Goal: Task Accomplishment & Management: Use online tool/utility

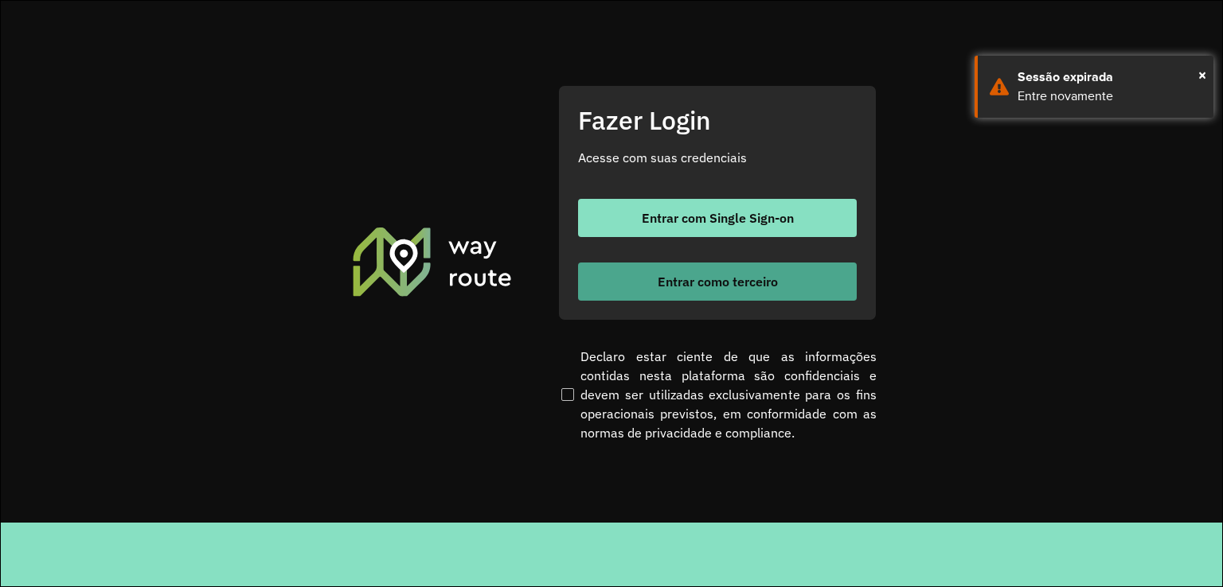
click at [773, 291] on button "Entrar como terceiro" at bounding box center [717, 282] width 279 height 38
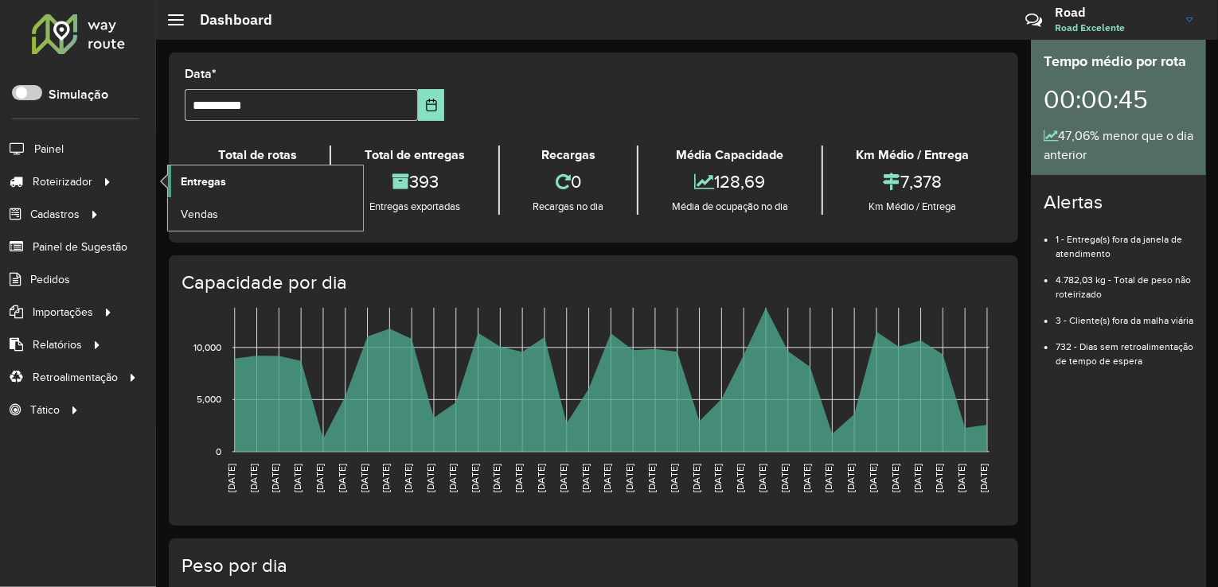
click at [234, 181] on link "Entregas" at bounding box center [265, 182] width 195 height 32
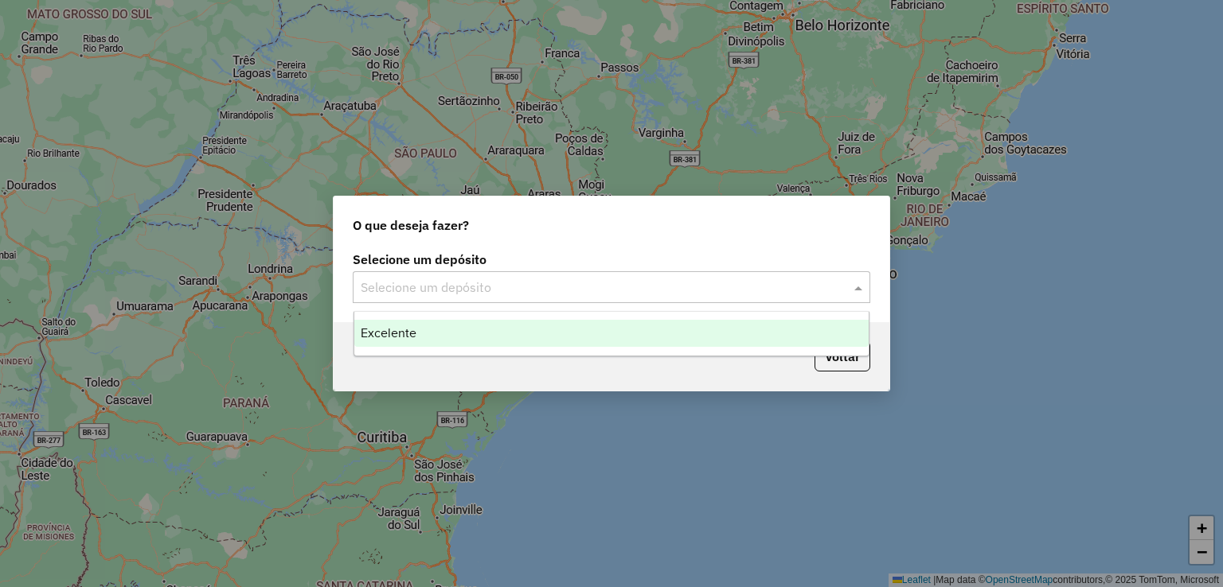
drag, startPoint x: 494, startPoint y: 281, endPoint x: 439, endPoint y: 384, distance: 116.5
click at [493, 281] on input "text" at bounding box center [596, 288] width 470 height 19
click at [469, 322] on div "Excelente" at bounding box center [611, 333] width 515 height 27
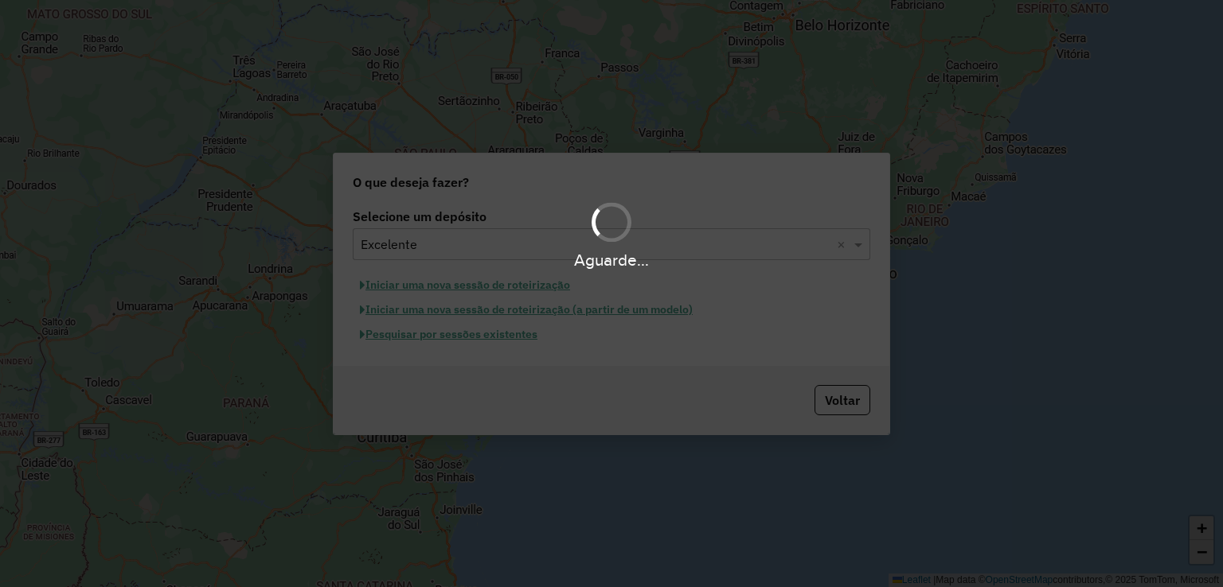
click at [482, 334] on div "Aguarde..." at bounding box center [611, 293] width 1223 height 587
click at [482, 333] on button "Pesquisar por sessões existentes" at bounding box center [449, 334] width 192 height 25
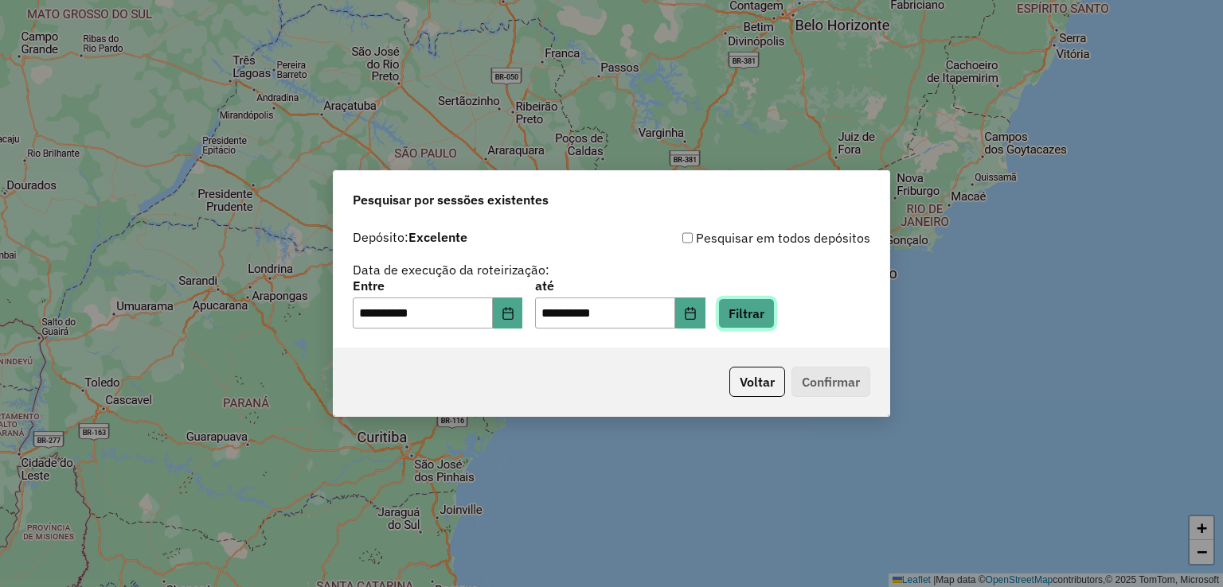
click at [751, 317] on button "Filtrar" at bounding box center [746, 314] width 57 height 30
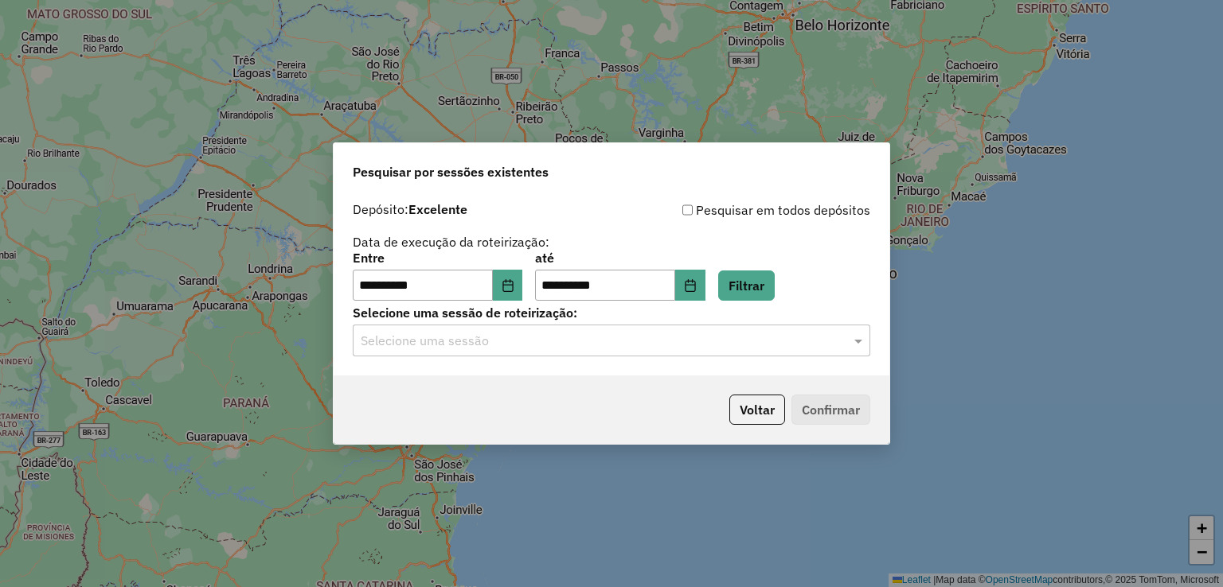
click at [448, 342] on input "text" at bounding box center [596, 341] width 470 height 19
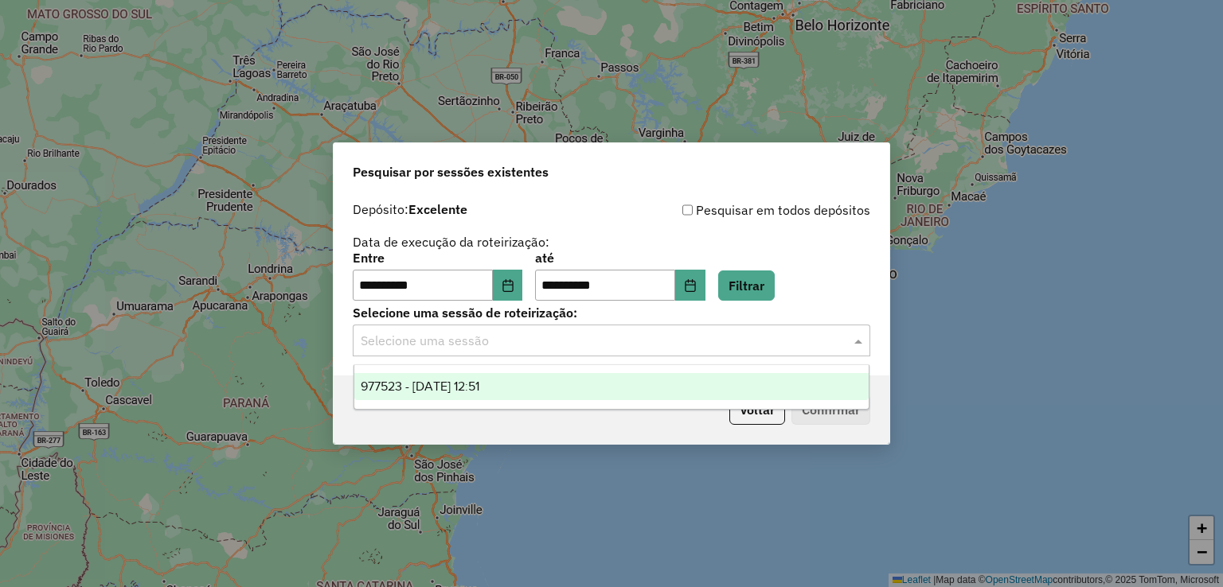
click at [454, 386] on span "977523 - [DATE] 12:51" at bounding box center [420, 387] width 119 height 14
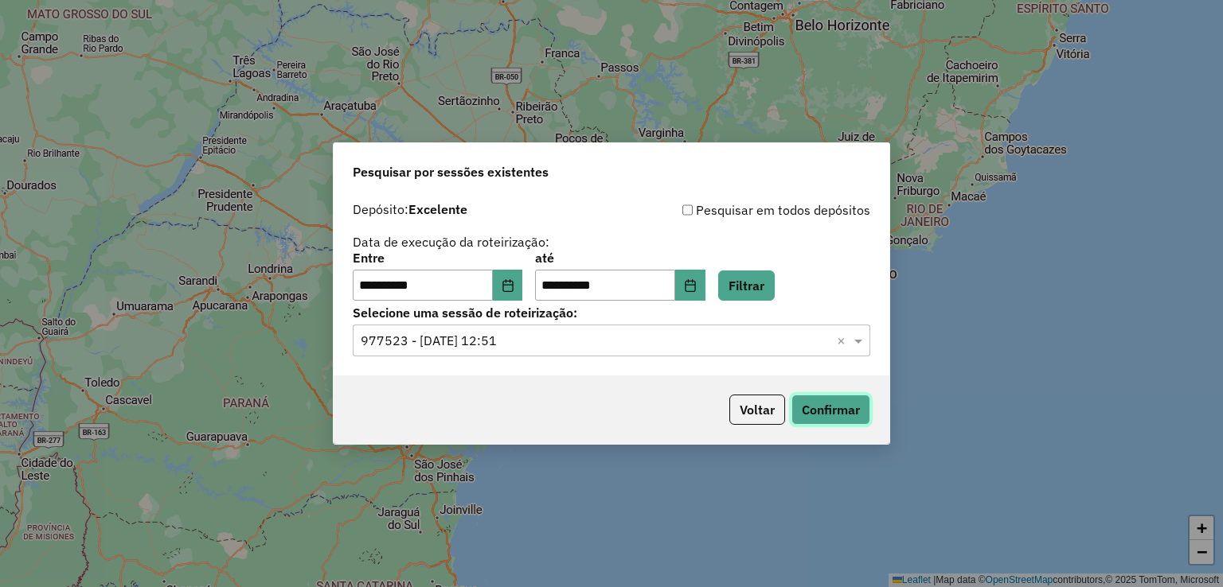
click at [825, 406] on button "Confirmar" at bounding box center [830, 410] width 79 height 30
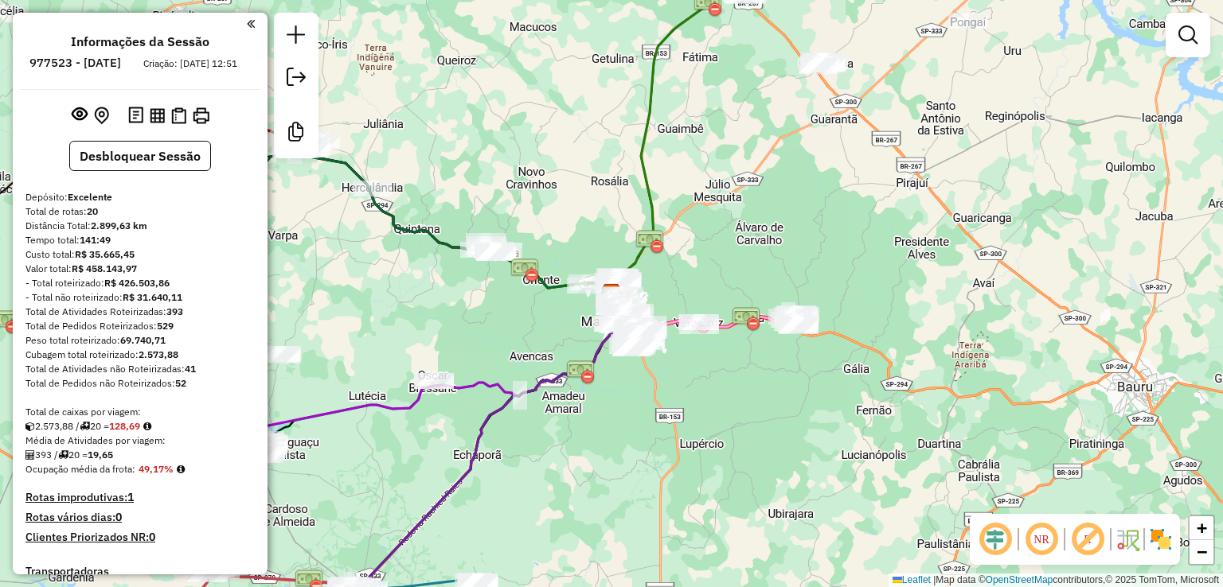
click at [997, 537] on em at bounding box center [995, 540] width 38 height 38
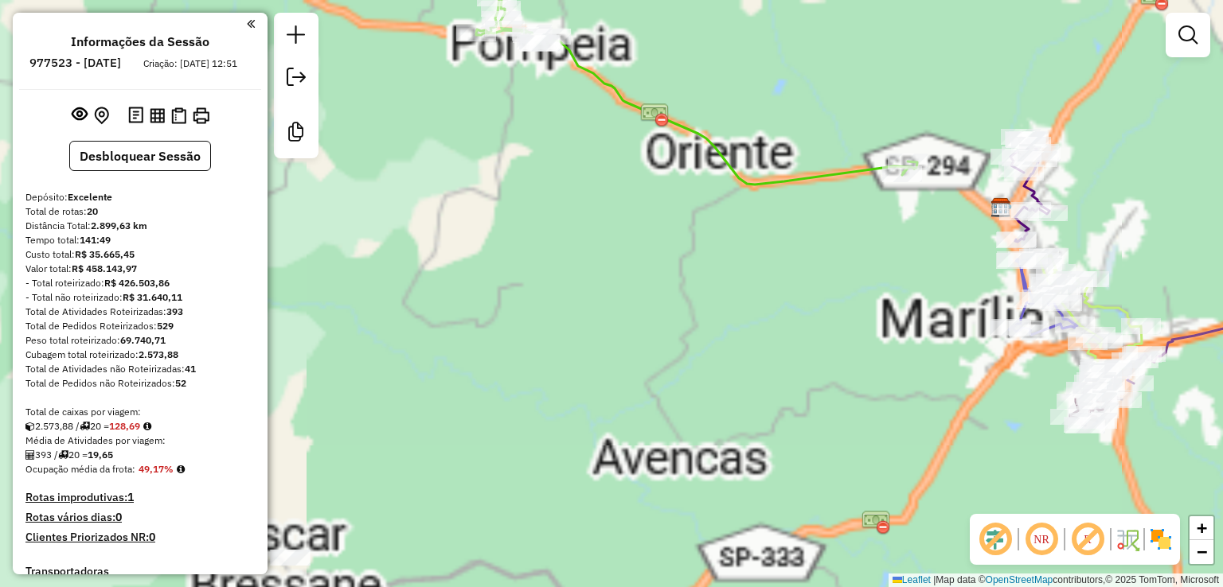
drag, startPoint x: 649, startPoint y: 317, endPoint x: 378, endPoint y: 299, distance: 271.3
click at [378, 299] on div "Janela de atendimento Grade de atendimento Capacidade Transportadoras Veículos …" at bounding box center [611, 293] width 1223 height 587
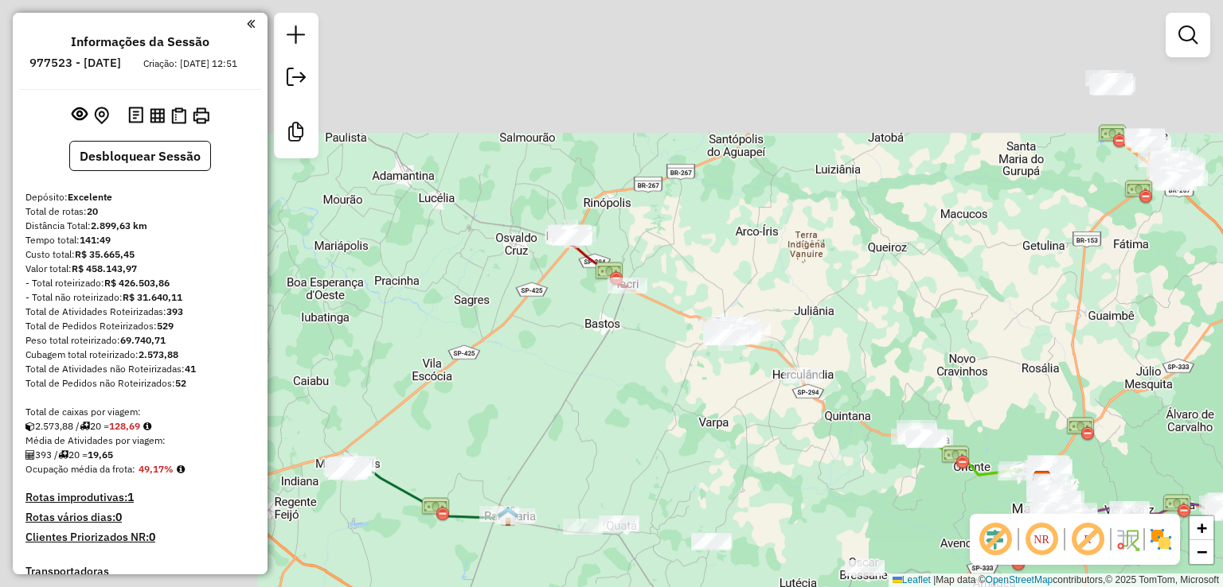
drag, startPoint x: 447, startPoint y: 242, endPoint x: 708, endPoint y: 364, distance: 288.1
click at [708, 364] on div "Janela de atendimento Grade de atendimento Capacidade Transportadoras Veículos …" at bounding box center [611, 293] width 1223 height 587
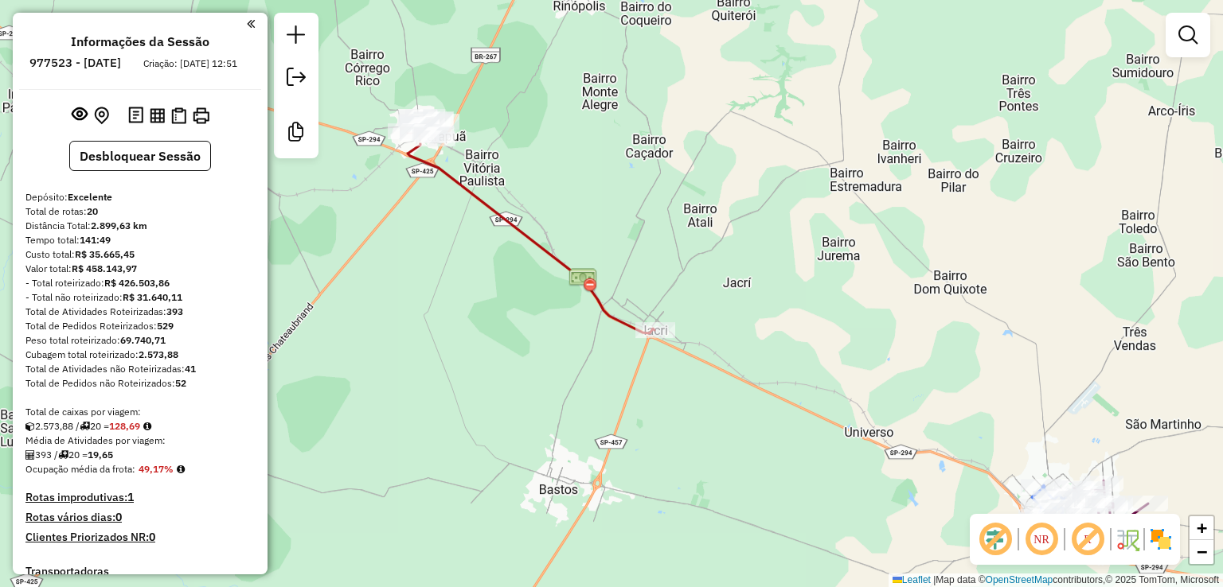
click at [547, 235] on div "Janela de atendimento Grade de atendimento Capacidade Transportadoras Veículos …" at bounding box center [611, 293] width 1223 height 587
click at [535, 247] on icon at bounding box center [531, 225] width 247 height 217
select select "**********"
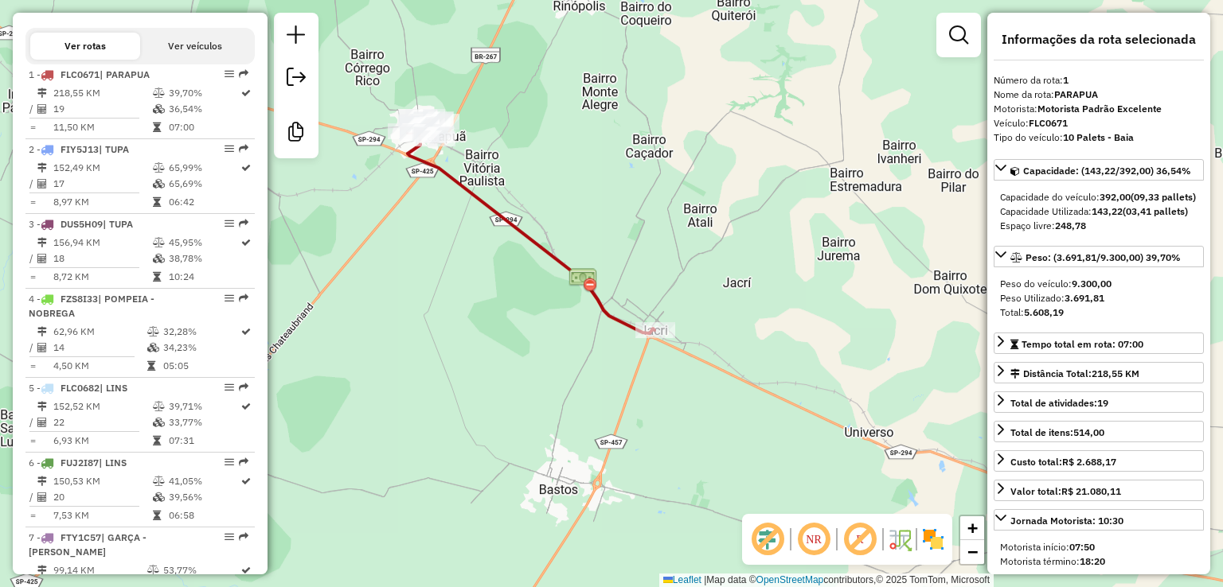
scroll to position [661, 0]
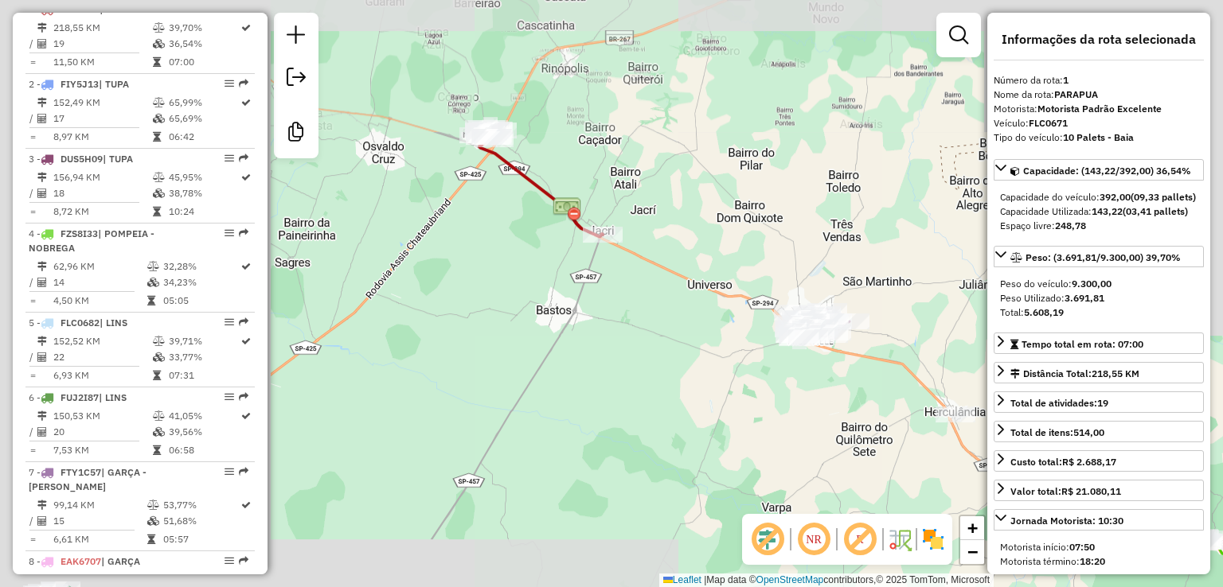
click at [970, 216] on div "Janela de atendimento Grade de atendimento Capacidade Transportadoras Veículos …" at bounding box center [611, 293] width 1223 height 587
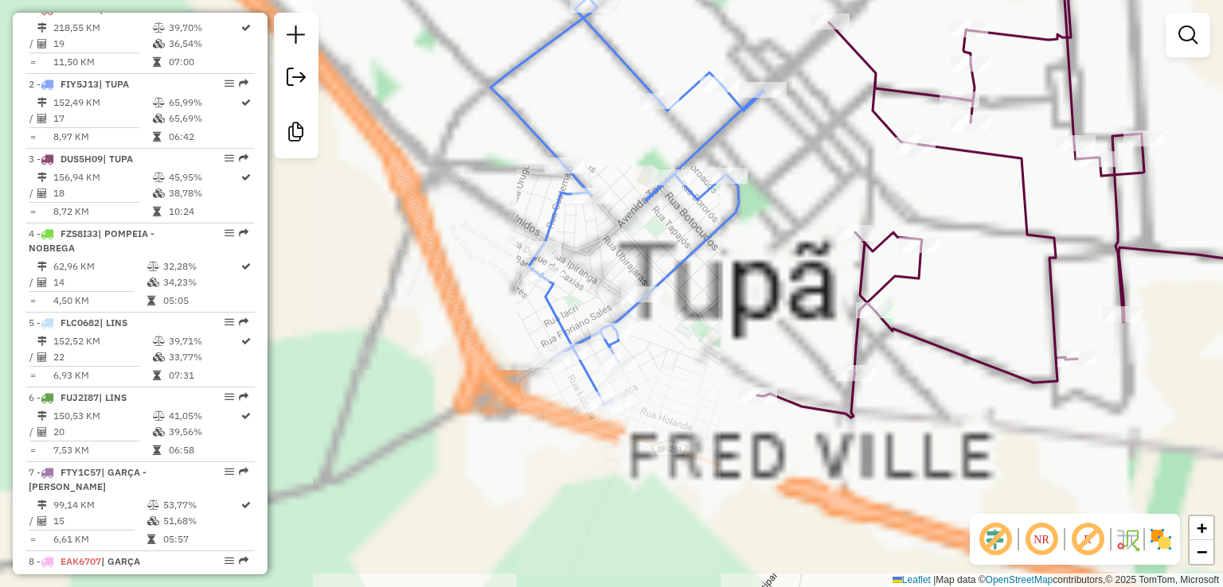
click at [709, 132] on icon at bounding box center [627, 201] width 274 height 408
select select "**********"
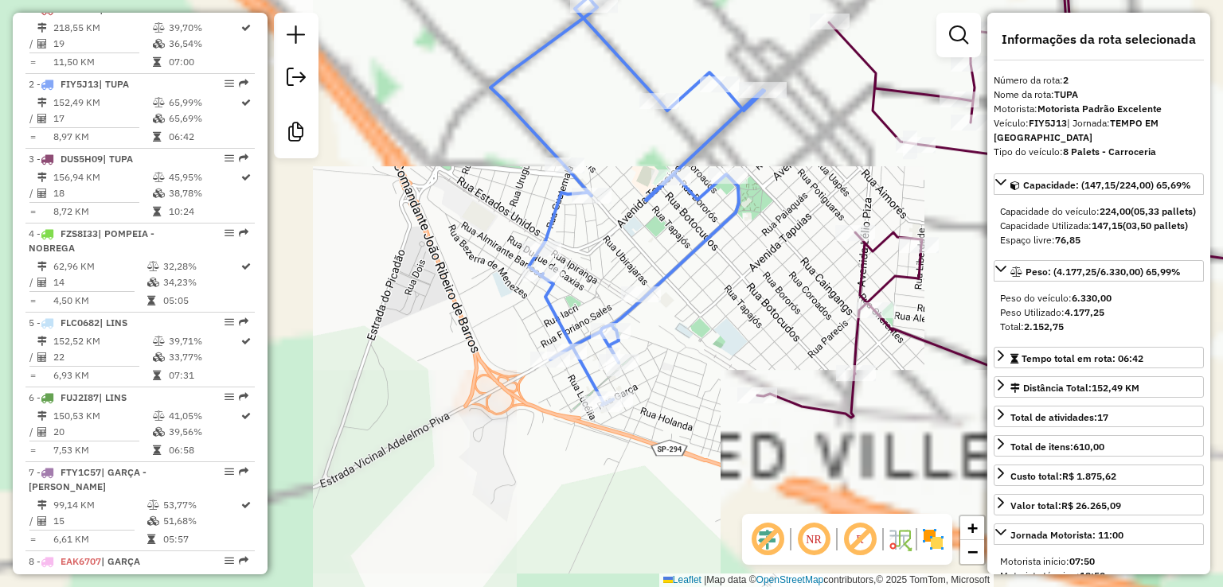
scroll to position [736, 0]
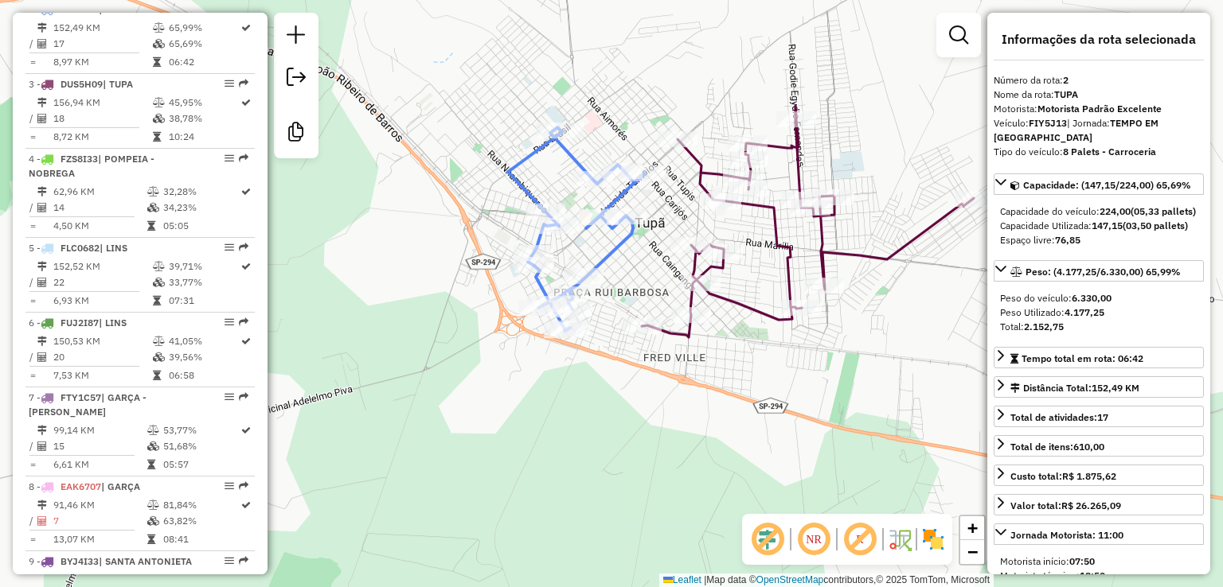
click at [707, 156] on div "Janela de atendimento Grade de atendimento Capacidade Transportadoras Veículos …" at bounding box center [611, 293] width 1223 height 587
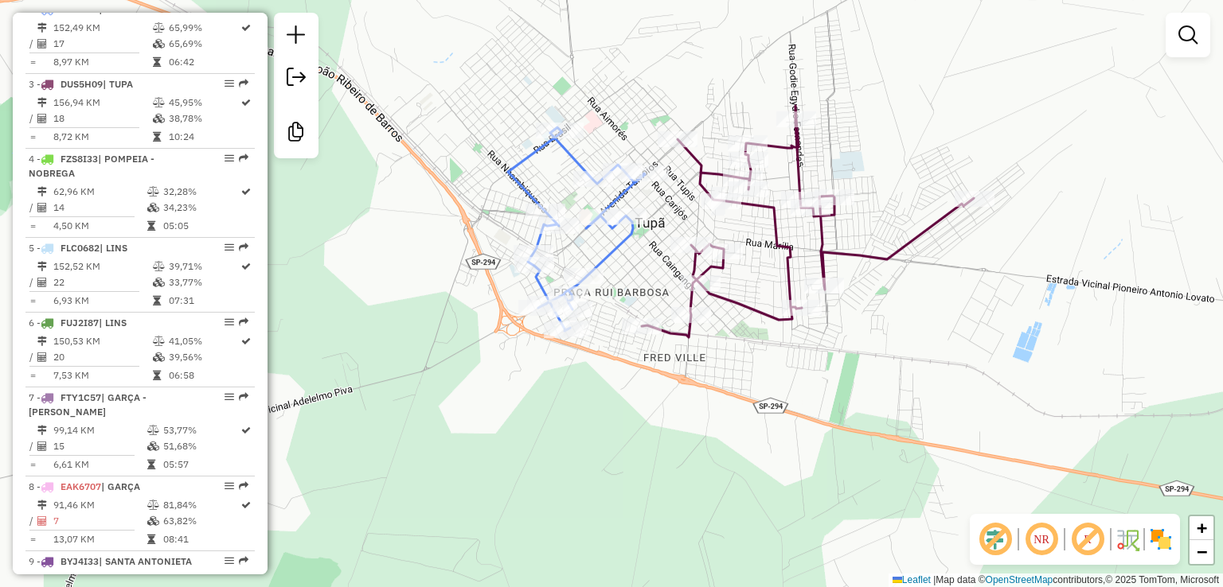
click at [705, 158] on icon at bounding box center [808, 222] width 332 height 232
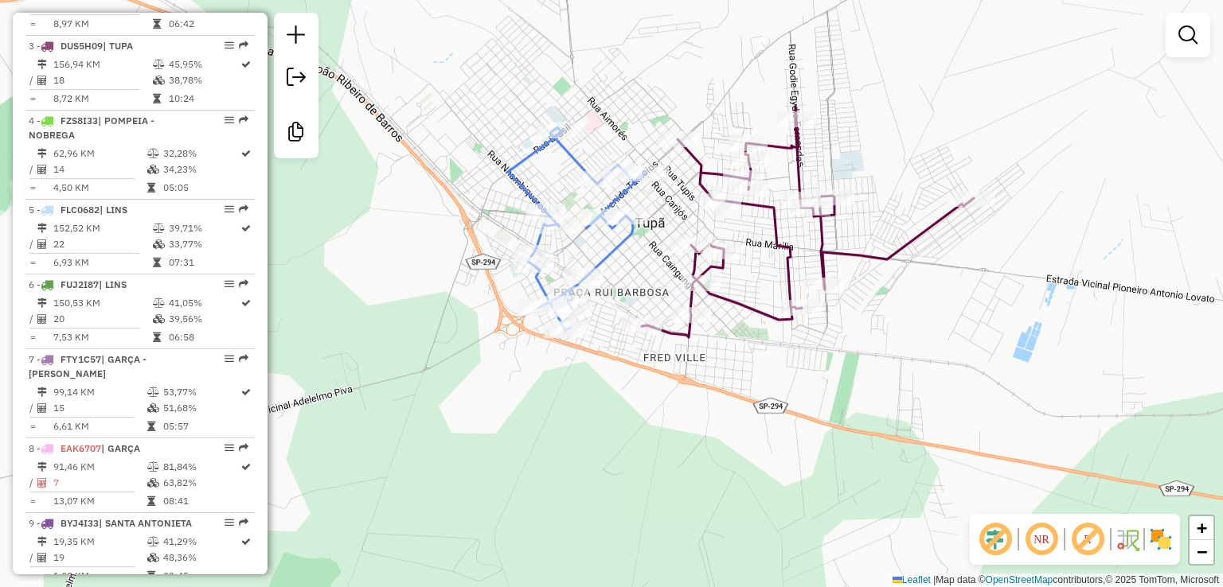
select select "**********"
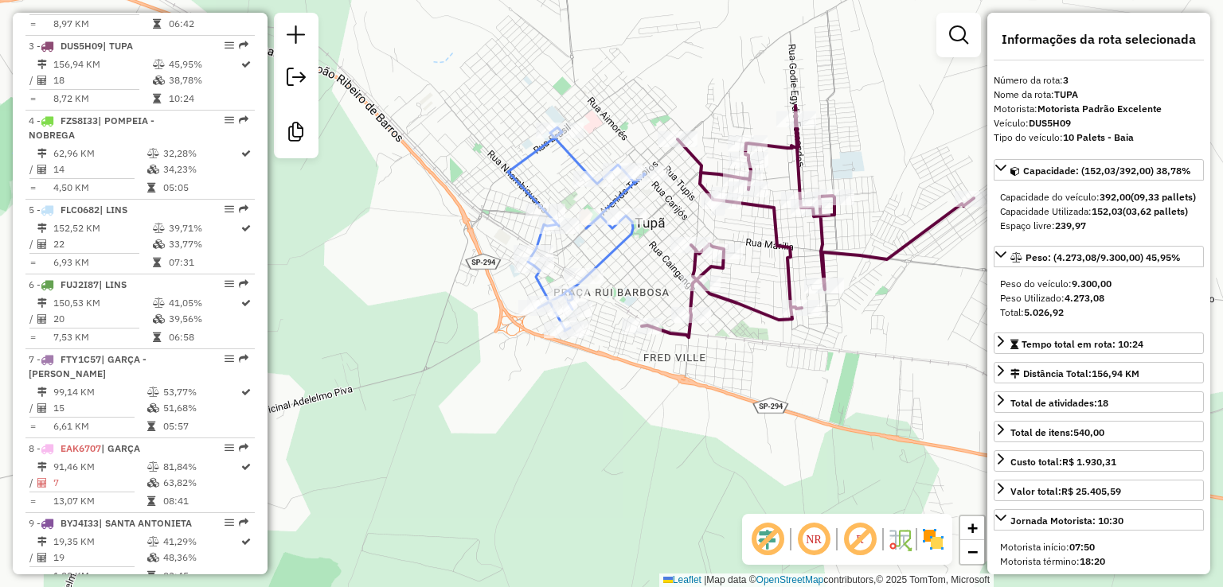
scroll to position [810, 0]
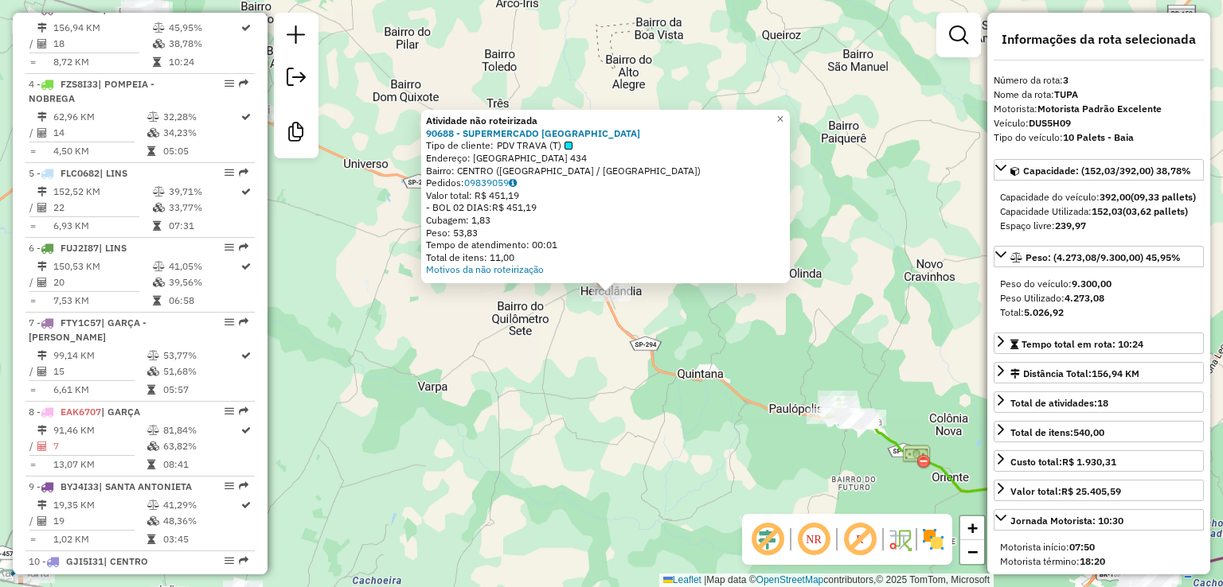
click at [491, 314] on div "Atividade não roteirizada 90688 - SUPERMERCADO BRAGA Tipo de cliente: PDV TRAVA…" at bounding box center [611, 293] width 1223 height 587
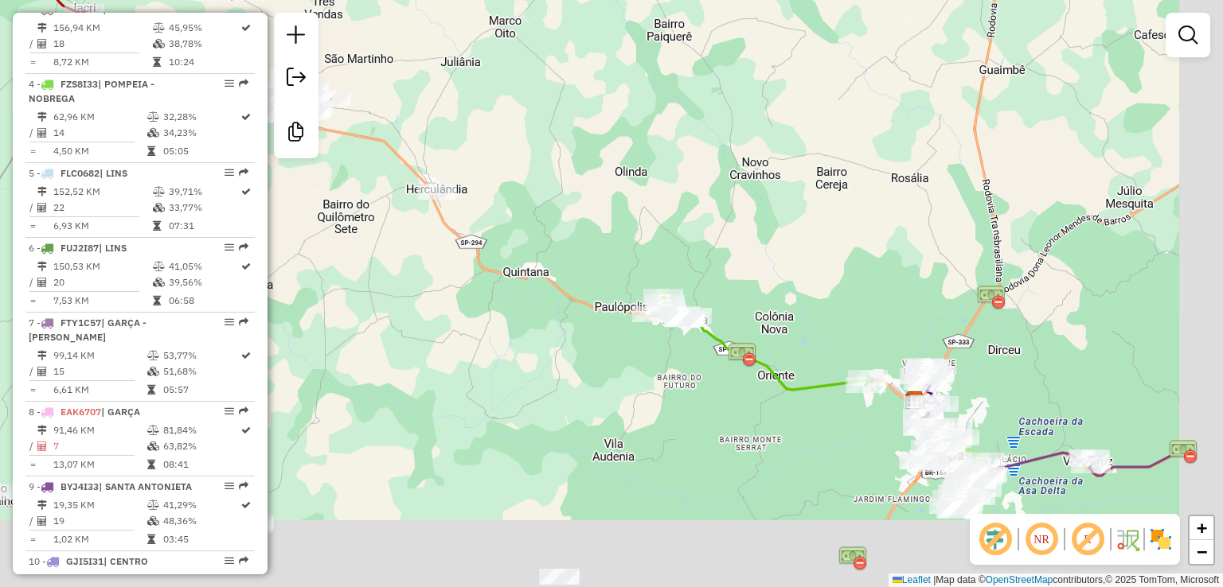
drag, startPoint x: 774, startPoint y: 300, endPoint x: 742, endPoint y: 278, distance: 38.9
click at [742, 278] on div "Janela de atendimento Grade de atendimento Capacidade Transportadoras Veículos …" at bounding box center [611, 293] width 1223 height 587
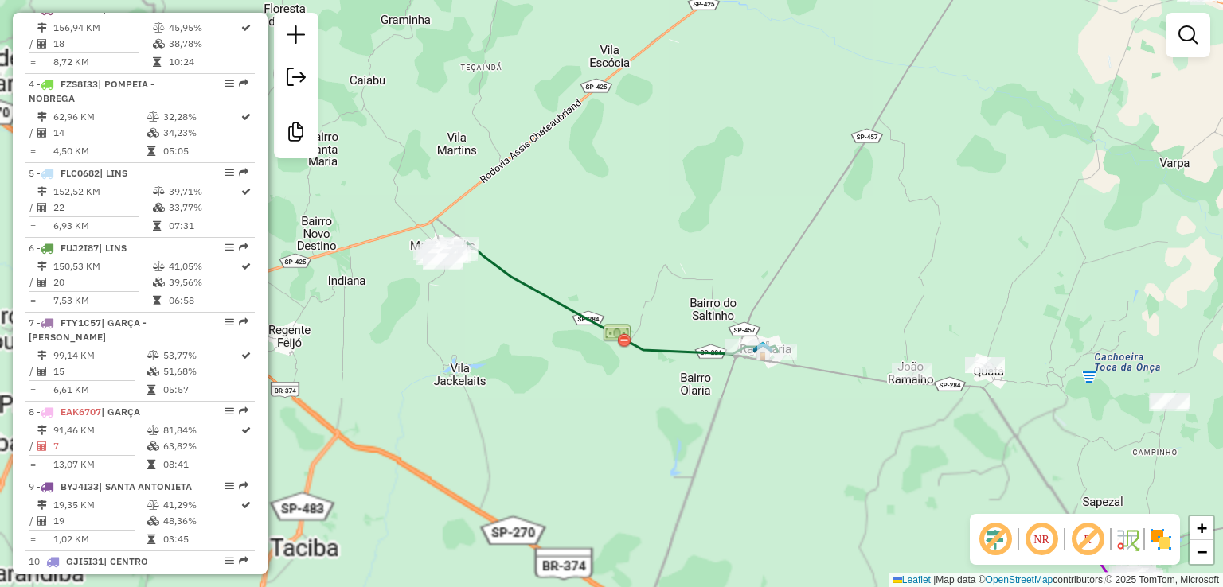
click at [521, 282] on icon at bounding box center [605, 298] width 345 height 111
select select "**********"
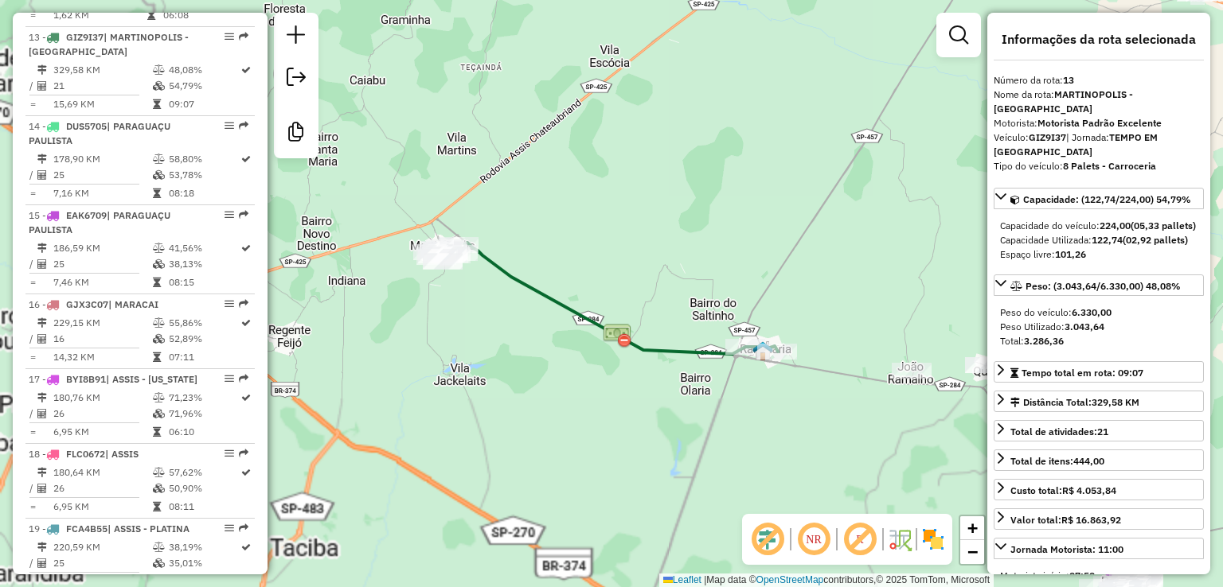
scroll to position [1614, 0]
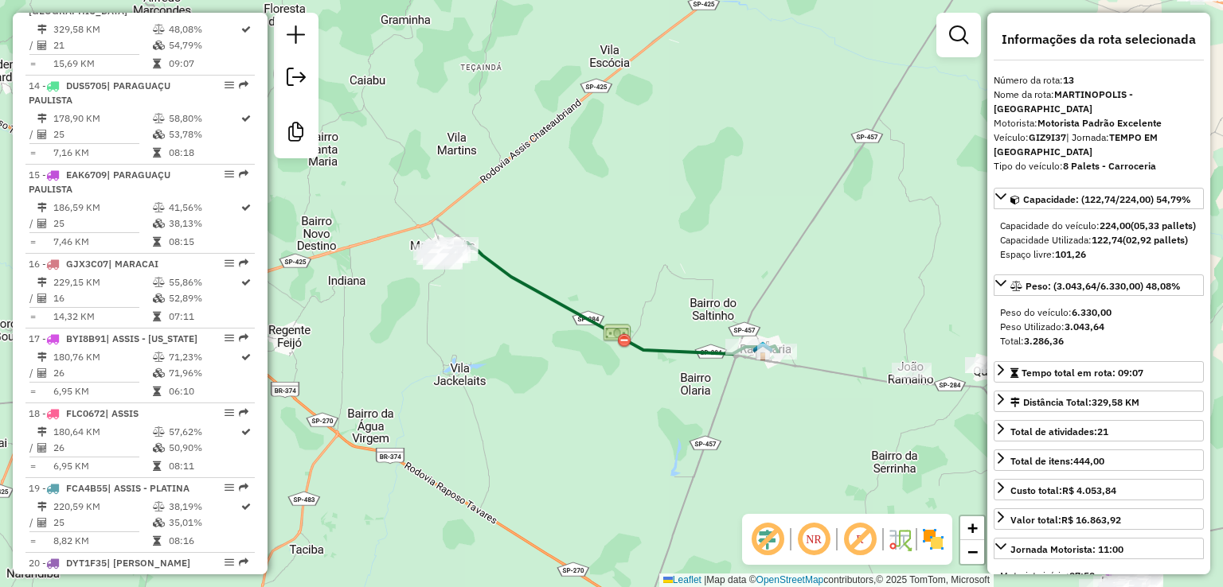
click at [630, 185] on div "Janela de atendimento Grade de atendimento Capacidade Transportadoras Veículos …" at bounding box center [611, 293] width 1223 height 587
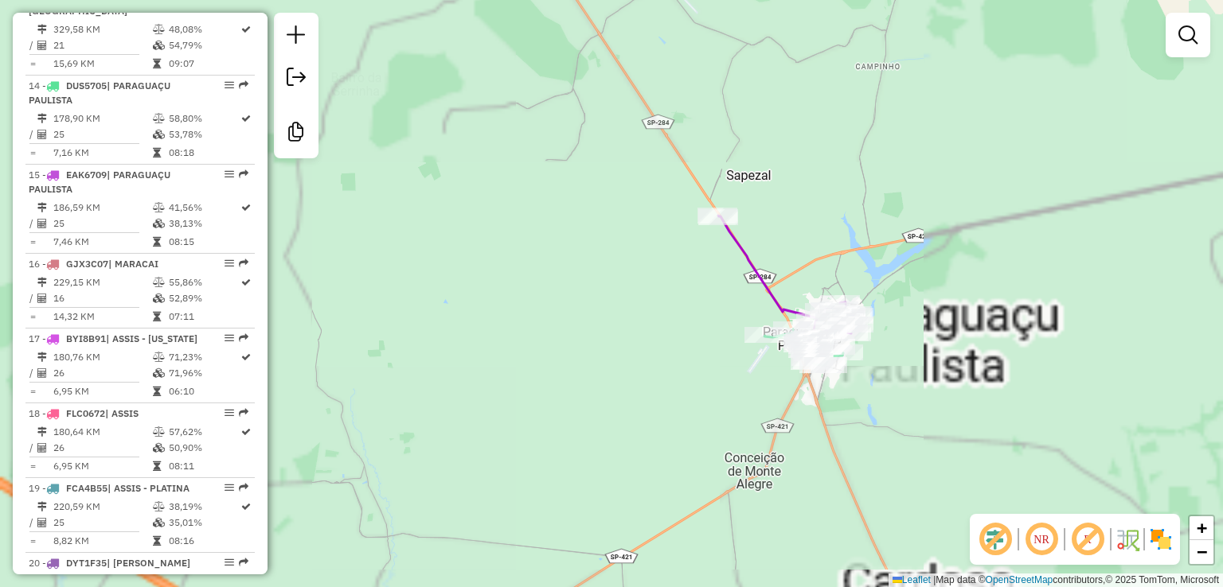
click at [759, 266] on icon at bounding box center [785, 278] width 135 height 124
select select "**********"
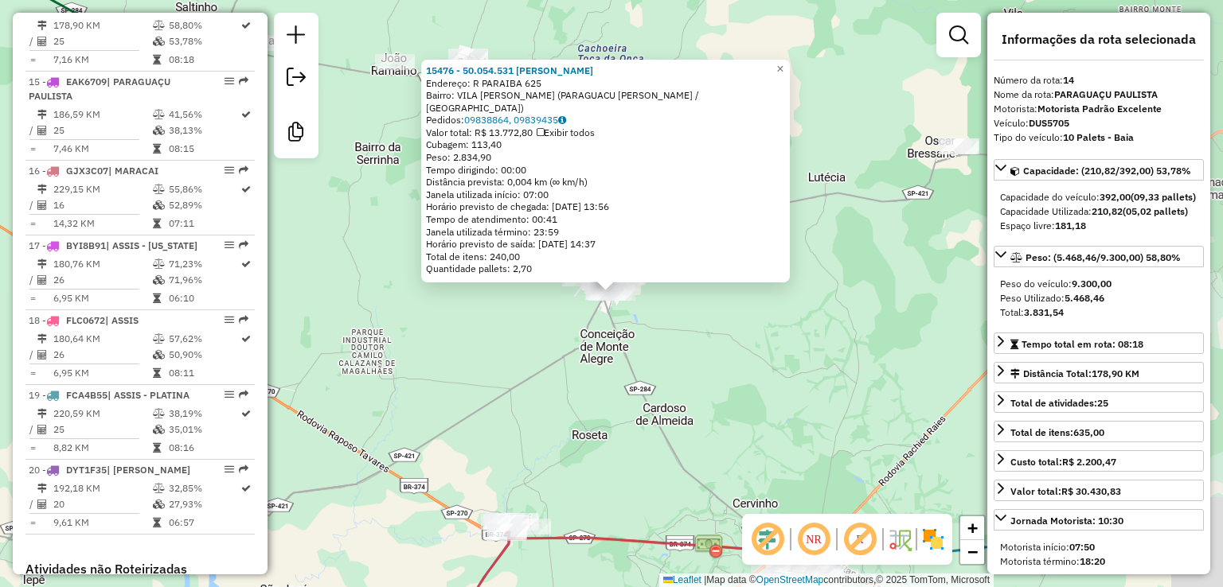
scroll to position [1704, 0]
click at [630, 408] on div "15476 - 50.054.531 MARIA INE Endereço: R PARAIBA 625 Bairro: VILA FRANCISCO ROB…" at bounding box center [611, 293] width 1223 height 587
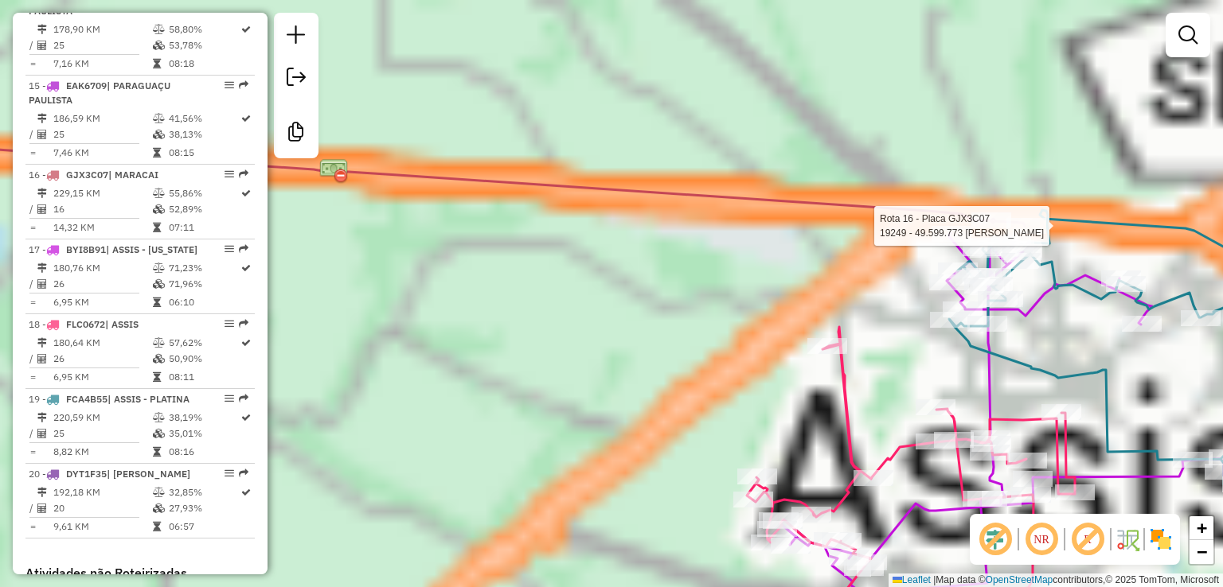
select select "**********"
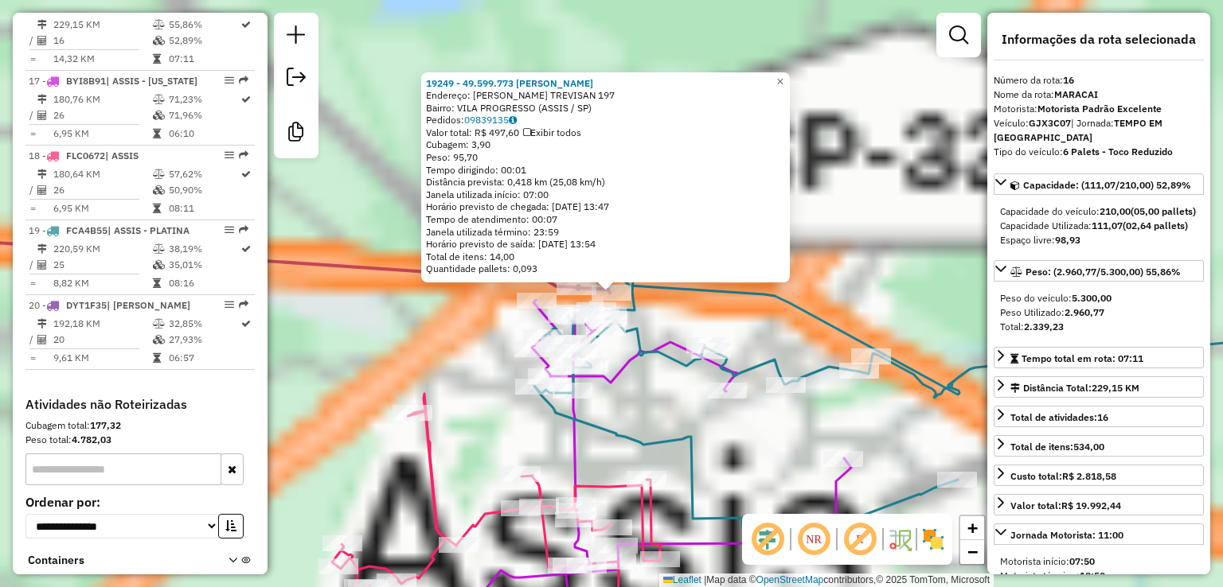
scroll to position [1881, 0]
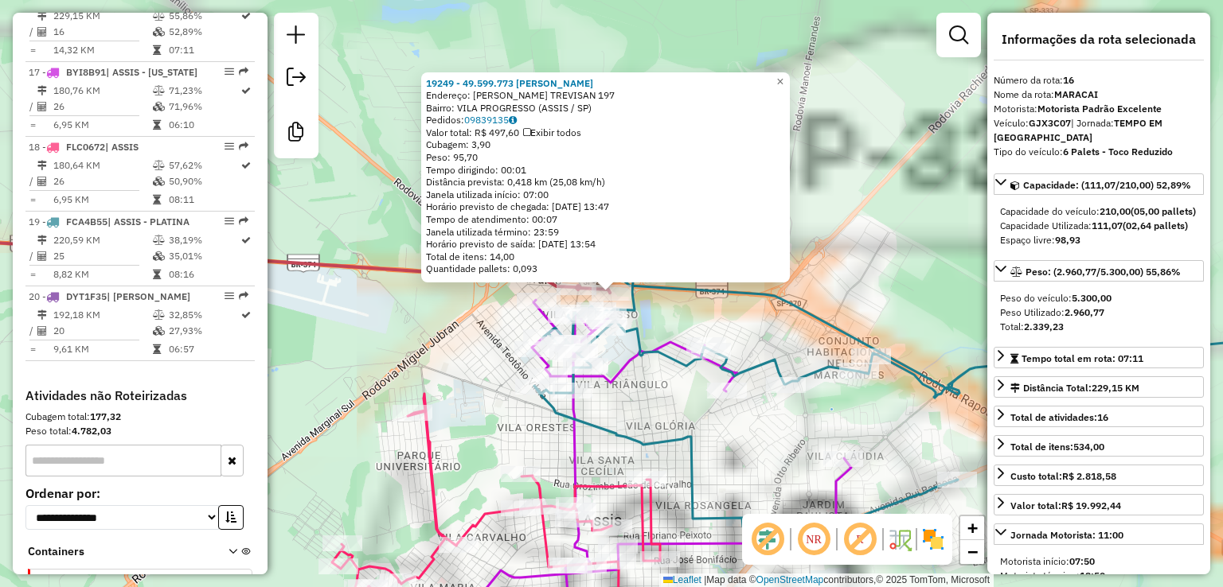
click at [391, 334] on div "19249 - 49.599.773 GABRIEL H Endereço: IRMA MARIA J. TREVISAN 197 Bairro: VILA …" at bounding box center [611, 293] width 1223 height 587
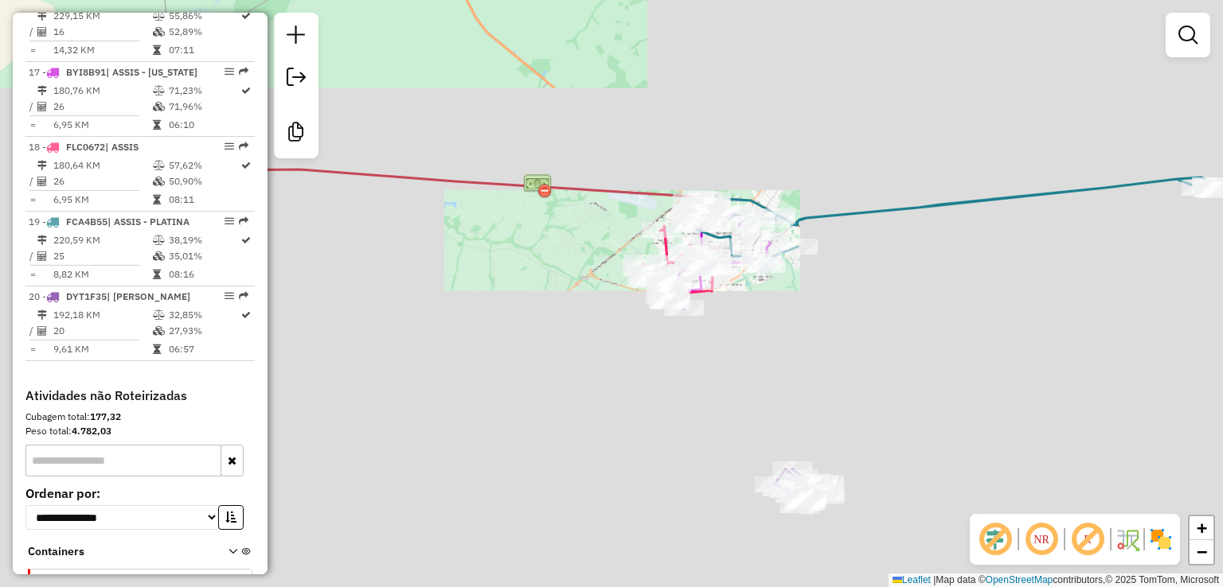
click at [597, 187] on icon at bounding box center [373, 224] width 673 height 182
select select "**********"
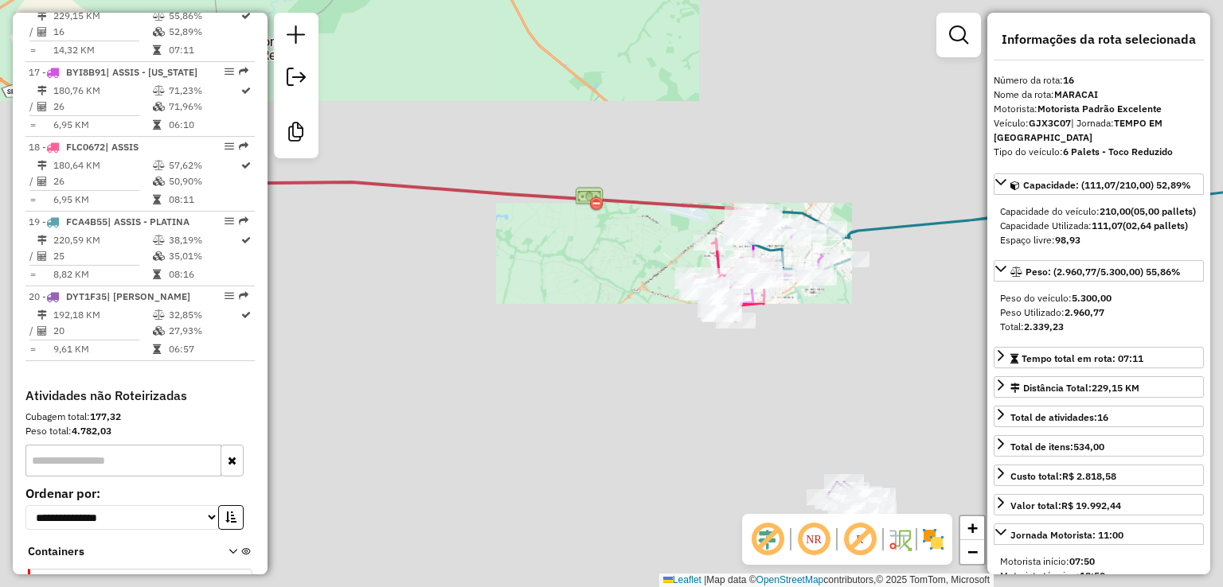
drag, startPoint x: 404, startPoint y: 256, endPoint x: 560, endPoint y: 262, distance: 157.0
click at [560, 262] on div "Janela de atendimento Grade de atendimento Capacidade Transportadoras Veículos …" at bounding box center [611, 293] width 1223 height 587
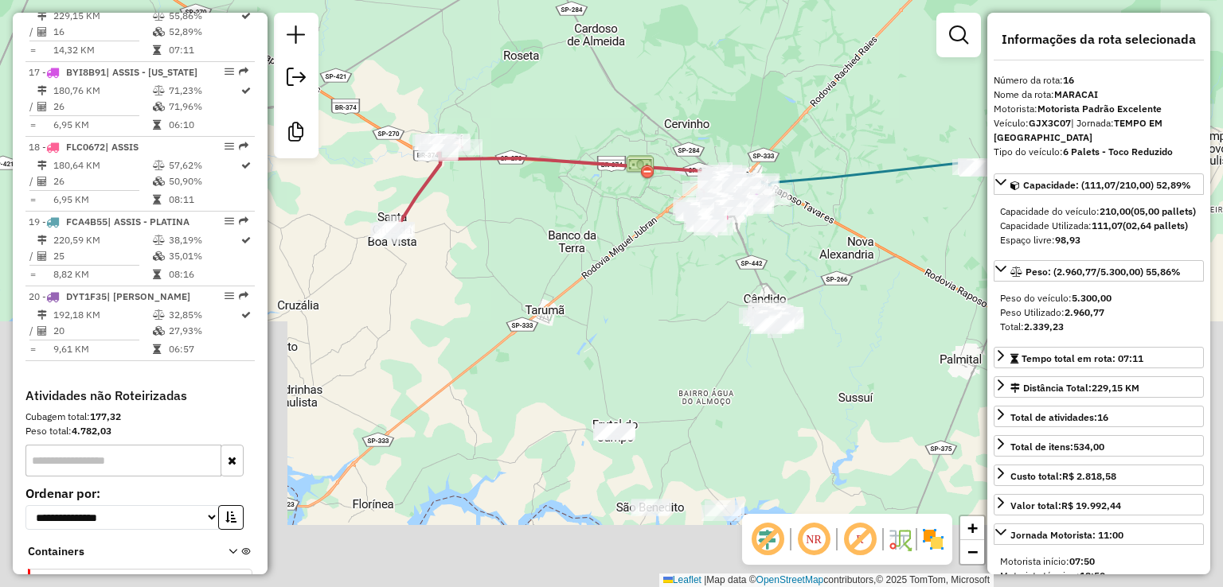
drag, startPoint x: 591, startPoint y: 352, endPoint x: 570, endPoint y: 161, distance: 192.3
click at [570, 161] on div "Janela de atendimento Grade de atendimento Capacidade Transportadoras Veículos …" at bounding box center [611, 293] width 1223 height 587
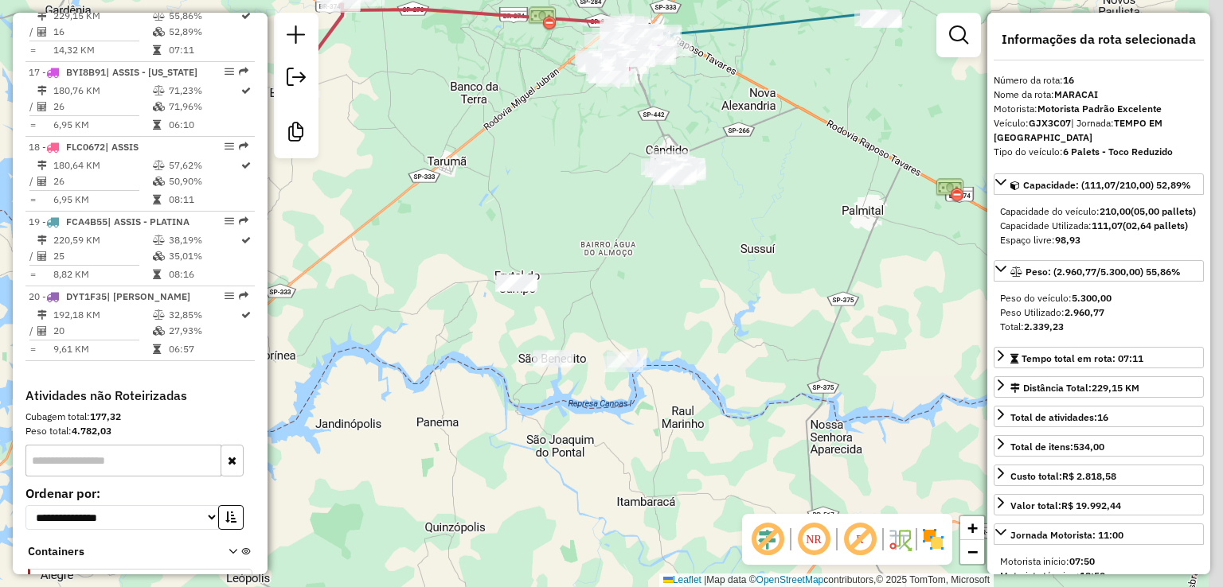
drag, startPoint x: 634, startPoint y: 257, endPoint x: 640, endPoint y: 247, distance: 12.2
click at [626, 265] on div "Janela de atendimento Grade de atendimento Capacidade Transportadoras Veículos …" at bounding box center [611, 293] width 1223 height 587
click at [698, 156] on div "Rota 20 - Placa DYT1F35 16417 - 37.804.114 JUNIOR WA Rota 20 - Placa DYT1F35 15…" at bounding box center [611, 293] width 1223 height 587
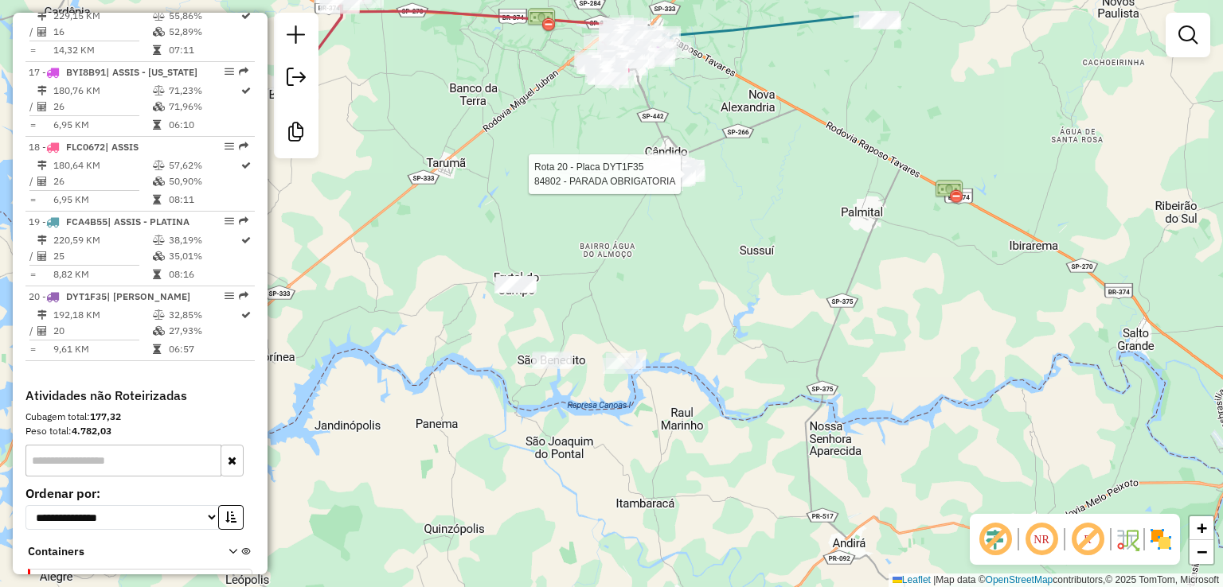
select select "**********"
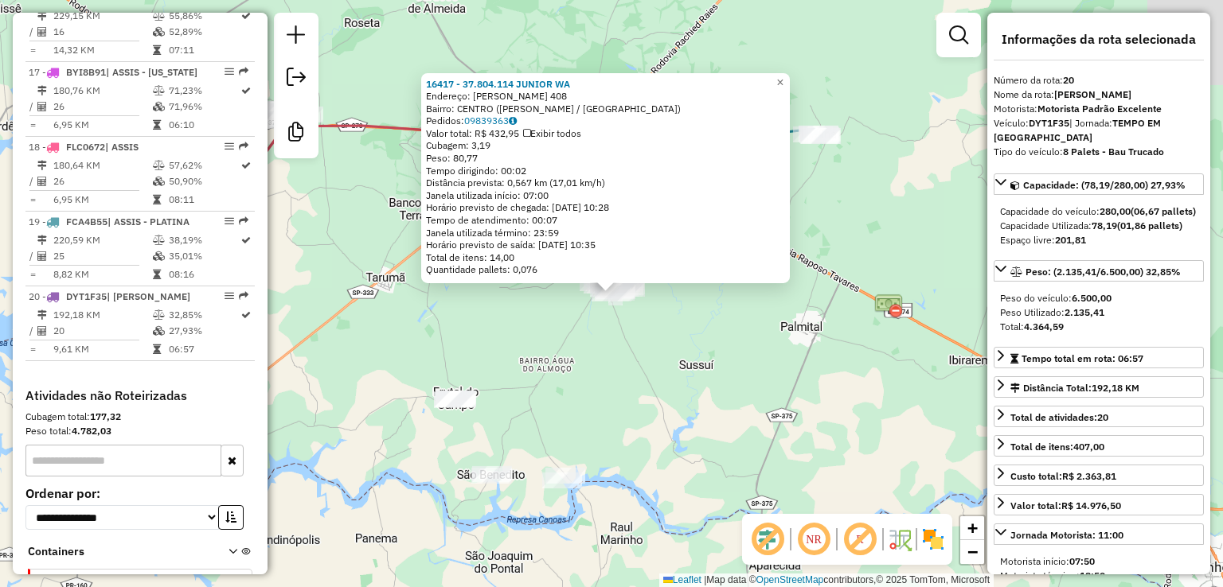
scroll to position [1998, 0]
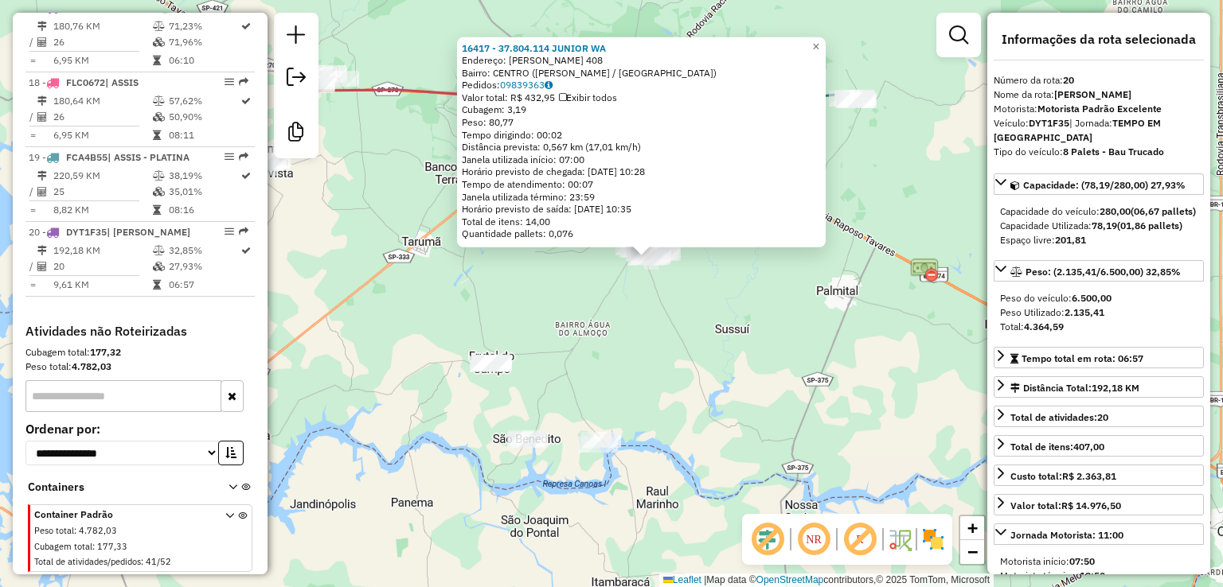
drag, startPoint x: 634, startPoint y: 306, endPoint x: 642, endPoint y: 299, distance: 11.8
click at [642, 299] on div "16417 - 37.804.114 JUNIOR WA Endereço: R PIRES 408 Bairro: CENTRO (CANDIDO MOTA…" at bounding box center [611, 293] width 1223 height 587
click at [598, 350] on div "16417 - 37.804.114 JUNIOR WA Endereço: R PIRES 408 Bairro: CENTRO (CANDIDO MOTA…" at bounding box center [611, 293] width 1223 height 587
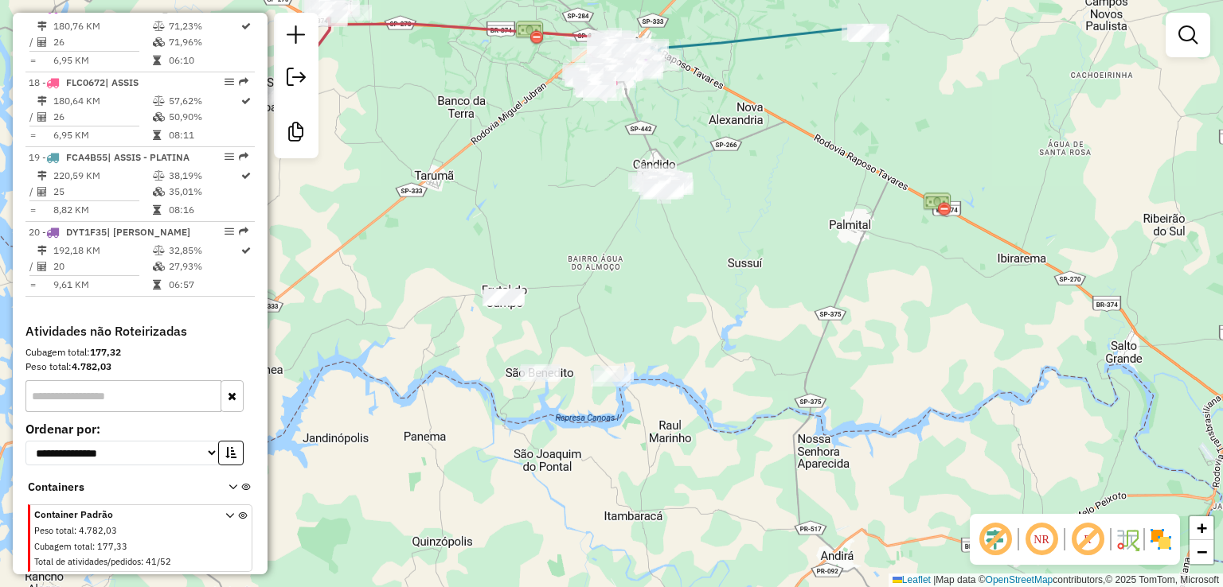
drag, startPoint x: 589, startPoint y: 398, endPoint x: 577, endPoint y: 240, distance: 158.9
click at [613, 302] on div "Janela de atendimento Grade de atendimento Capacidade Transportadoras Veículos …" at bounding box center [611, 293] width 1223 height 587
